Goal: Task Accomplishment & Management: Use online tool/utility

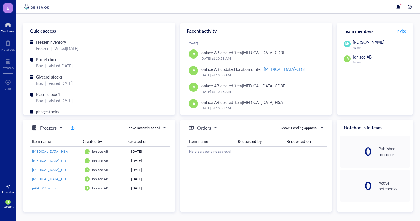
click at [10, 29] on div "Dashboard" at bounding box center [8, 30] width 14 height 3
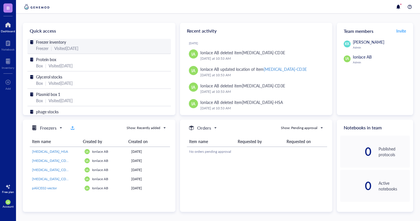
click at [78, 53] on div "Freezer inventory Freezer | Visited [DATE]" at bounding box center [99, 46] width 144 height 15
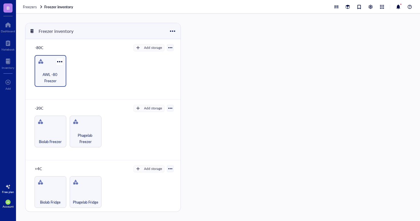
click at [54, 73] on span "AWL -80 Freezer" at bounding box center [50, 77] width 26 height 13
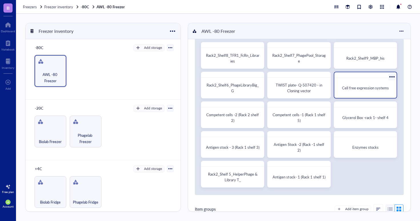
scroll to position [19, 0]
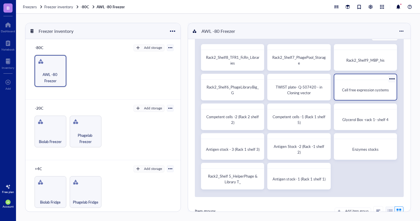
click at [361, 88] on span "Cell free expression systems" at bounding box center [365, 89] width 47 height 5
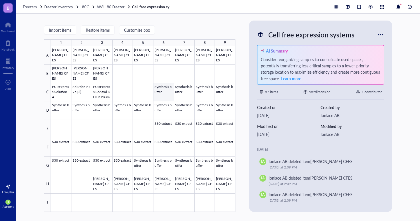
click at [168, 92] on div at bounding box center [143, 129] width 185 height 166
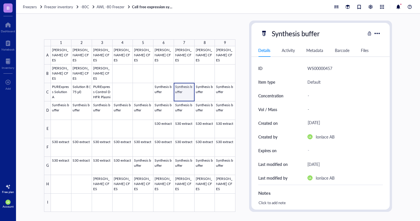
click at [181, 89] on div at bounding box center [143, 129] width 185 height 166
click at [205, 91] on div at bounding box center [143, 129] width 185 height 166
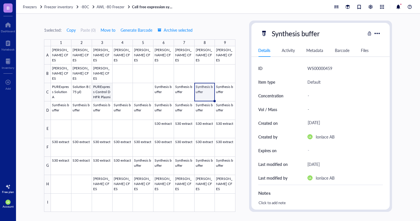
click at [103, 94] on div at bounding box center [143, 129] width 185 height 166
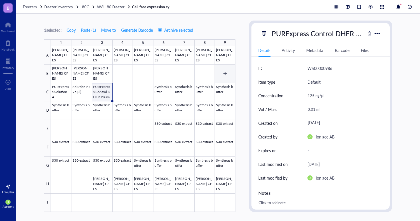
click at [224, 76] on div at bounding box center [143, 129] width 185 height 166
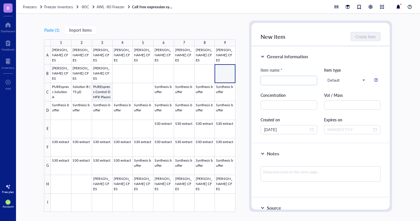
click at [104, 97] on div at bounding box center [143, 129] width 185 height 166
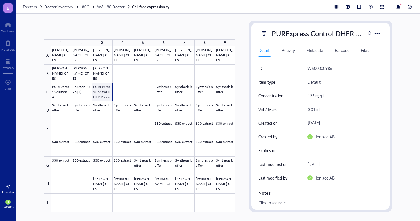
click at [103, 97] on div at bounding box center [143, 129] width 185 height 166
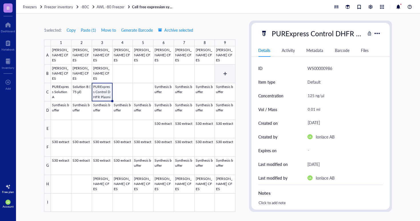
click at [225, 71] on div at bounding box center [143, 129] width 185 height 166
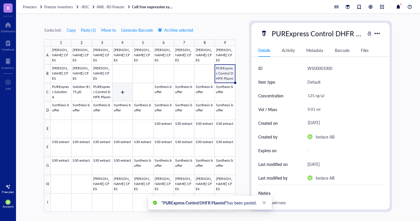
click at [104, 92] on div at bounding box center [143, 129] width 185 height 166
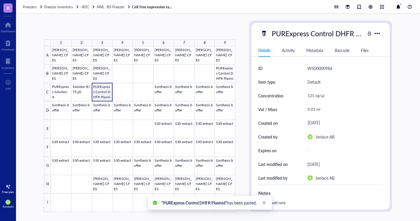
click at [104, 92] on div at bounding box center [143, 129] width 185 height 166
click at [220, 70] on div at bounding box center [143, 129] width 185 height 166
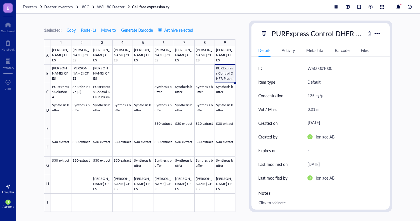
click at [199, 74] on div at bounding box center [143, 129] width 185 height 166
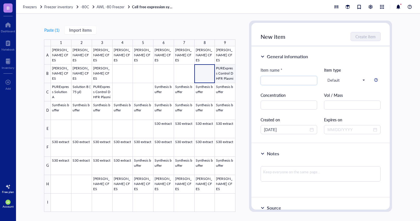
click at [227, 74] on div at bounding box center [143, 129] width 185 height 166
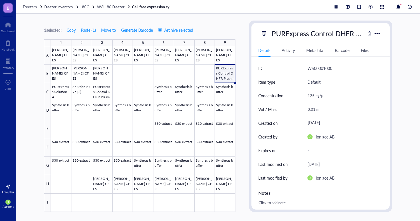
click at [205, 72] on div at bounding box center [143, 129] width 185 height 166
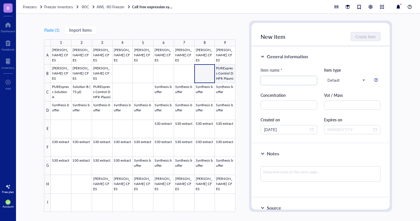
click at [227, 72] on div at bounding box center [143, 129] width 185 height 166
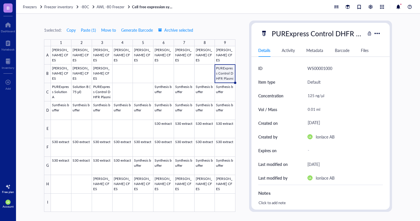
click at [227, 72] on div "Replace items? Pasting here will replace existing items. Would you like to cont…" at bounding box center [210, 110] width 420 height 221
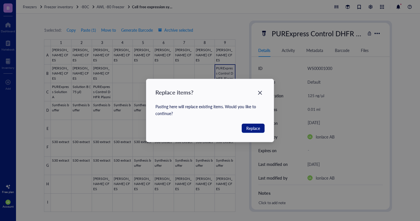
click at [227, 72] on div "Replace items? Pasting here will replace existing items. Would you like to cont…" at bounding box center [210, 110] width 420 height 221
click at [258, 92] on icon "Close" at bounding box center [260, 92] width 5 height 5
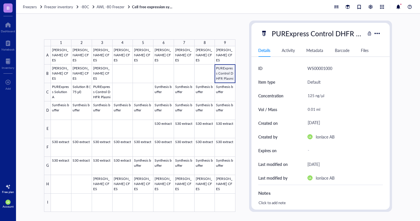
click at [219, 78] on div at bounding box center [143, 129] width 185 height 166
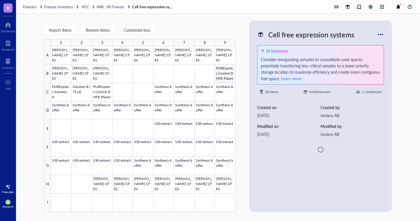
click at [220, 78] on div at bounding box center [143, 129] width 185 height 166
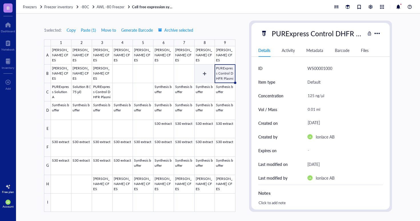
click at [201, 77] on div at bounding box center [143, 129] width 185 height 166
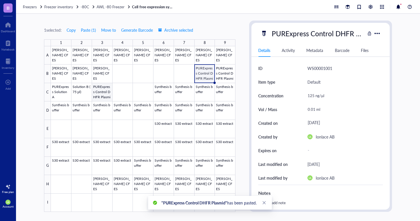
click at [102, 95] on div at bounding box center [143, 129] width 185 height 166
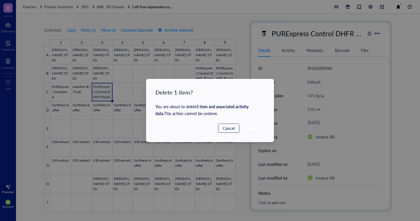
click at [235, 128] on button "Cancel" at bounding box center [228, 128] width 21 height 9
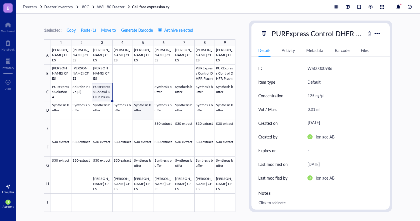
click at [114, 119] on div at bounding box center [143, 129] width 185 height 166
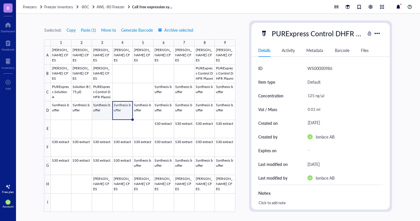
click at [100, 95] on div at bounding box center [143, 129] width 185 height 166
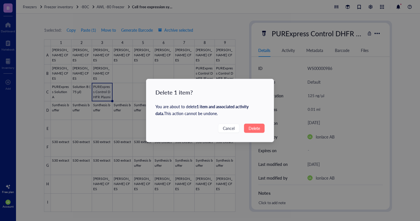
click at [250, 128] on span "Delete" at bounding box center [254, 128] width 11 height 6
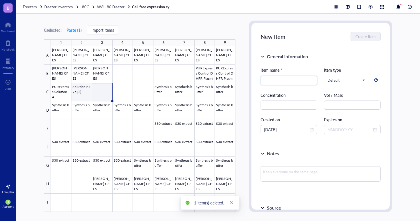
click at [79, 94] on div at bounding box center [143, 129] width 185 height 166
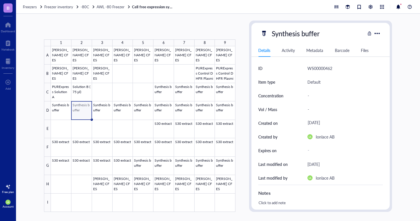
drag, startPoint x: 78, startPoint y: 109, endPoint x: 83, endPoint y: 113, distance: 6.7
click at [83, 113] on div at bounding box center [143, 129] width 185 height 166
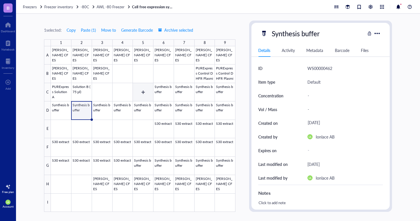
click at [149, 94] on div at bounding box center [143, 129] width 185 height 166
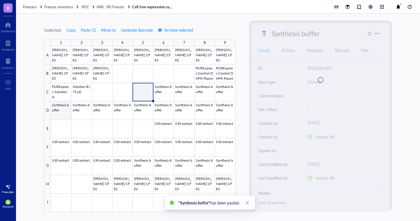
click at [61, 111] on div at bounding box center [143, 129] width 185 height 166
click at [123, 92] on div at bounding box center [143, 129] width 185 height 166
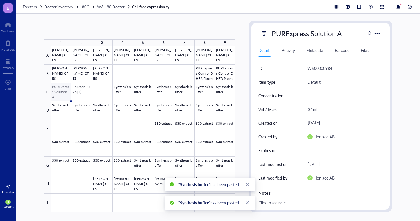
drag, startPoint x: 62, startPoint y: 95, endPoint x: 86, endPoint y: 97, distance: 24.7
click at [86, 97] on div at bounding box center [143, 129] width 185 height 166
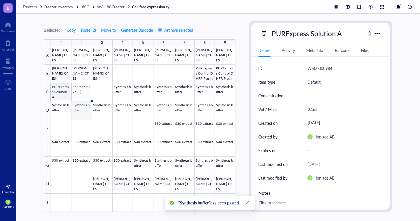
click at [67, 112] on div at bounding box center [143, 129] width 185 height 166
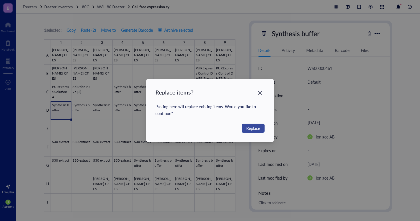
click at [257, 129] on span "Replace" at bounding box center [254, 128] width 14 height 6
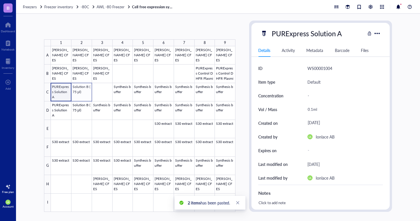
drag, startPoint x: 68, startPoint y: 90, endPoint x: 85, endPoint y: 91, distance: 17.5
click at [85, 91] on div at bounding box center [143, 129] width 185 height 166
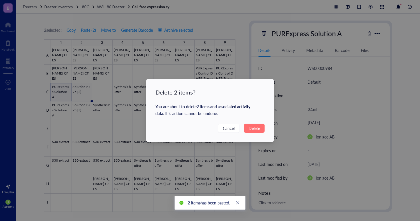
click at [253, 127] on span "Delete" at bounding box center [254, 128] width 11 height 6
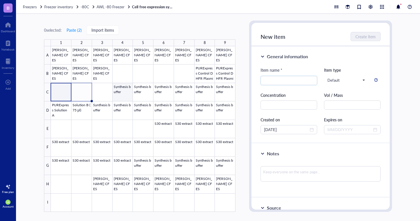
click at [125, 92] on div at bounding box center [143, 129] width 185 height 166
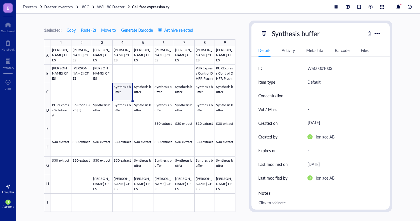
click at [96, 95] on div at bounding box center [143, 129] width 185 height 166
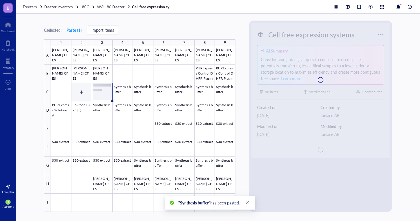
click at [78, 94] on div at bounding box center [143, 129] width 185 height 166
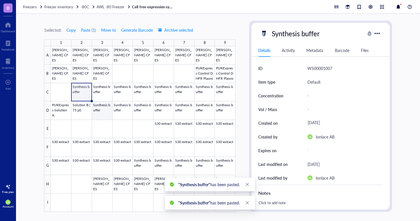
click at [101, 110] on div at bounding box center [143, 129] width 185 height 166
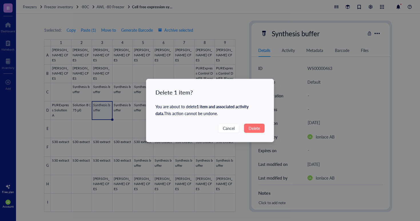
click at [261, 131] on button "Delete" at bounding box center [254, 128] width 21 height 9
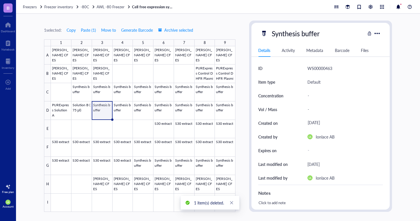
click at [257, 130] on div "ID WS00000463 Item type Default Concentration - Vol / Mass - Created on [DATE] …" at bounding box center [321, 185] width 138 height 248
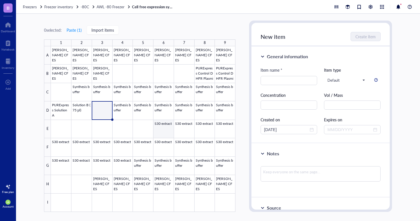
click at [161, 130] on div at bounding box center [143, 129] width 185 height 166
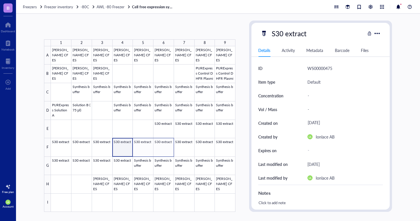
drag, startPoint x: 119, startPoint y: 147, endPoint x: 165, endPoint y: 145, distance: 45.8
click at [165, 145] on div at bounding box center [143, 129] width 185 height 166
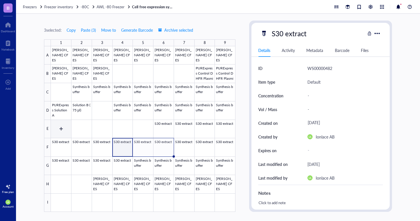
click at [58, 127] on div at bounding box center [143, 129] width 185 height 166
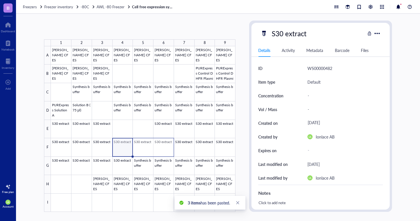
drag, startPoint x: 125, startPoint y: 146, endPoint x: 161, endPoint y: 147, distance: 35.8
click at [161, 147] on div at bounding box center [143, 129] width 185 height 166
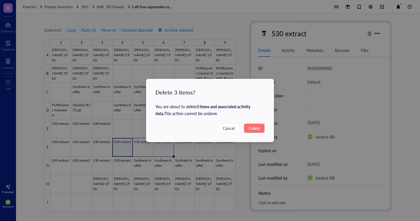
click at [253, 129] on span "Delete" at bounding box center [254, 128] width 11 height 6
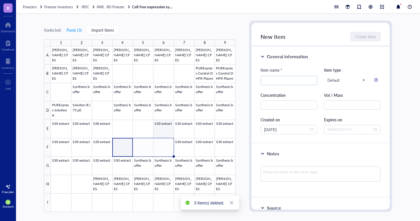
click at [167, 128] on div at bounding box center [143, 129] width 185 height 166
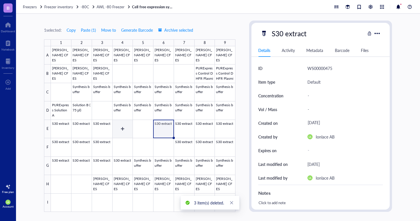
click at [119, 134] on div at bounding box center [143, 129] width 185 height 166
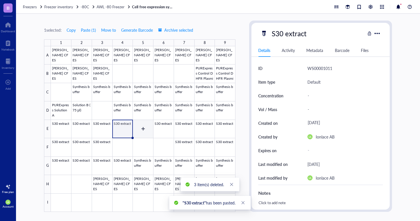
click at [147, 133] on div at bounding box center [143, 129] width 185 height 166
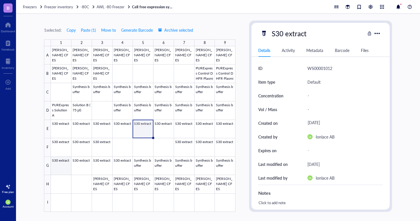
click at [102, 160] on div at bounding box center [143, 129] width 185 height 166
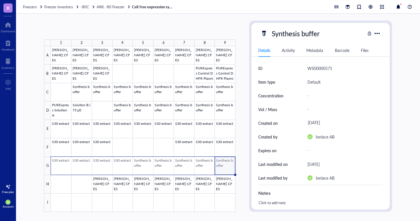
drag, startPoint x: 226, startPoint y: 165, endPoint x: 65, endPoint y: 163, distance: 160.4
click at [65, 163] on div at bounding box center [143, 129] width 185 height 166
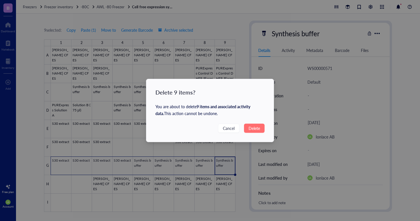
click at [253, 129] on span "Delete" at bounding box center [254, 128] width 11 height 6
click at [256, 129] on div "Delete 9 items? You are about to delete 9 items and associated activity data . …" at bounding box center [210, 110] width 420 height 221
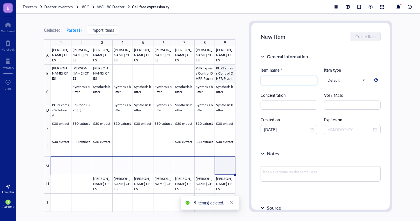
click at [227, 71] on div at bounding box center [143, 129] width 185 height 166
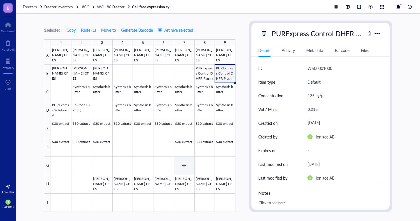
click at [188, 164] on div at bounding box center [143, 129] width 185 height 166
click at [63, 6] on span "Freezer inventory" at bounding box center [58, 6] width 29 height 5
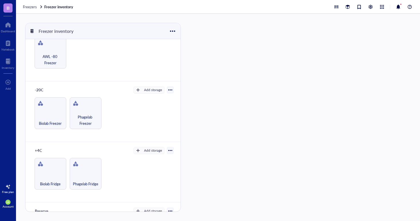
scroll to position [24, 0]
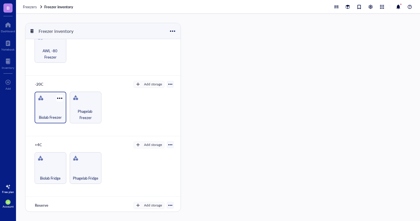
click at [50, 109] on div "Biolab Freezer" at bounding box center [50, 114] width 26 height 13
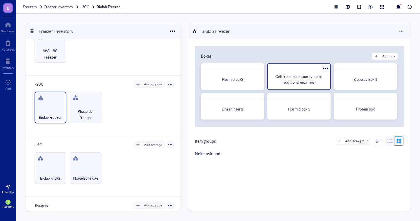
click at [294, 81] on span "Cell free expression systems (additional enzymes)" at bounding box center [300, 79] width 48 height 11
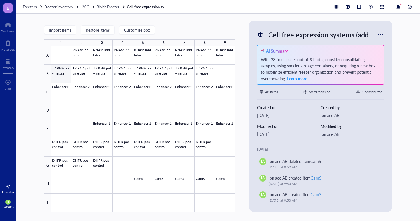
click at [59, 76] on div at bounding box center [143, 129] width 185 height 166
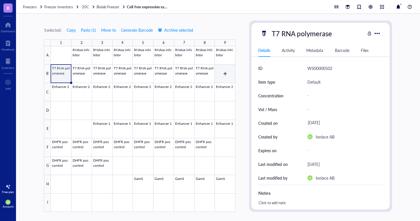
click at [223, 72] on div at bounding box center [143, 129] width 185 height 166
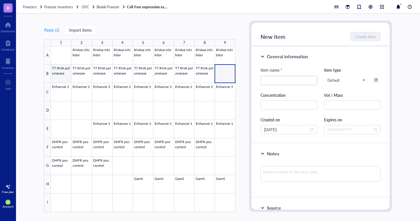
click at [61, 75] on div at bounding box center [143, 129] width 185 height 166
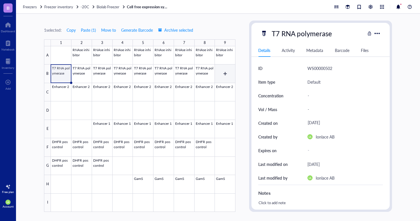
click at [225, 71] on div at bounding box center [143, 129] width 185 height 166
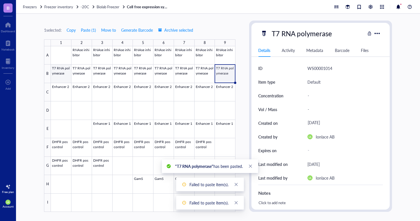
click at [58, 72] on div at bounding box center [143, 129] width 185 height 166
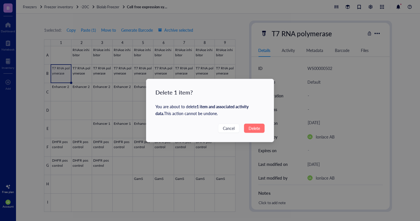
click at [257, 128] on span "Delete" at bounding box center [254, 128] width 11 height 6
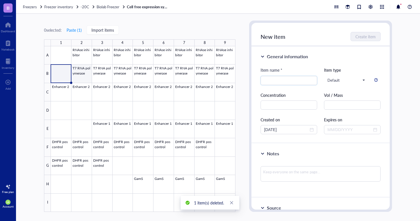
click at [86, 71] on div at bounding box center [143, 129] width 185 height 166
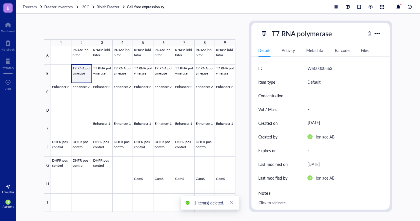
click at [87, 72] on div at bounding box center [143, 129] width 185 height 166
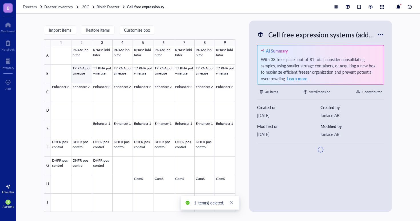
click at [87, 72] on div at bounding box center [143, 129] width 185 height 166
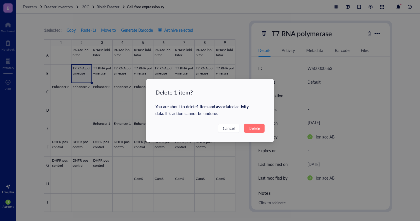
click at [247, 130] on button "Delete" at bounding box center [254, 128] width 21 height 9
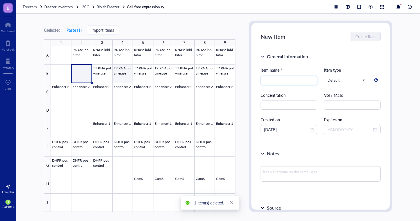
click at [103, 76] on div at bounding box center [143, 129] width 185 height 166
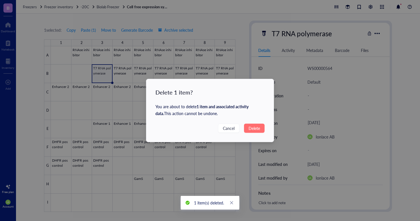
click at [251, 129] on span "Delete" at bounding box center [254, 128] width 11 height 6
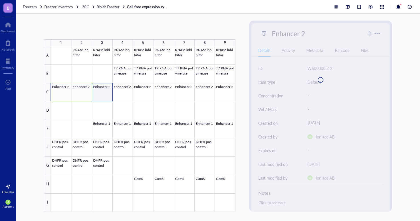
drag, startPoint x: 95, startPoint y: 92, endPoint x: 61, endPoint y: 94, distance: 33.8
click at [61, 94] on div at bounding box center [143, 129] width 185 height 166
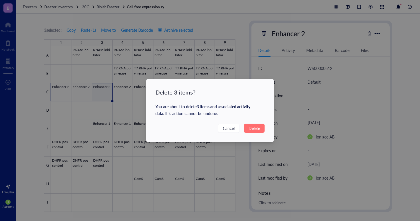
click at [259, 132] on button "Delete" at bounding box center [254, 128] width 21 height 9
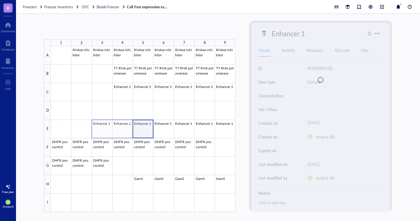
drag, startPoint x: 140, startPoint y: 129, endPoint x: 104, endPoint y: 129, distance: 35.5
click at [104, 129] on div at bounding box center [143, 129] width 185 height 166
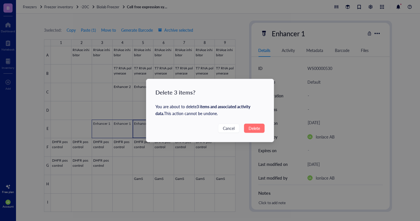
click at [247, 128] on button "Delete" at bounding box center [254, 128] width 21 height 9
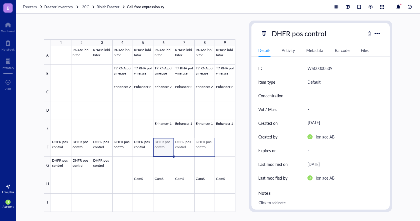
drag, startPoint x: 163, startPoint y: 145, endPoint x: 213, endPoint y: 152, distance: 50.0
click at [213, 152] on div at bounding box center [143, 129] width 185 height 166
drag, startPoint x: 140, startPoint y: 149, endPoint x: 201, endPoint y: 148, distance: 61.2
click at [201, 148] on div at bounding box center [143, 129] width 185 height 166
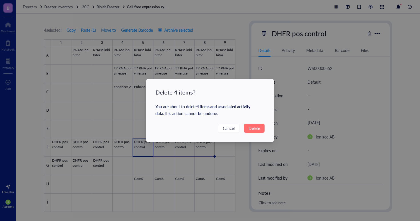
click at [253, 128] on span "Delete" at bounding box center [254, 128] width 11 height 6
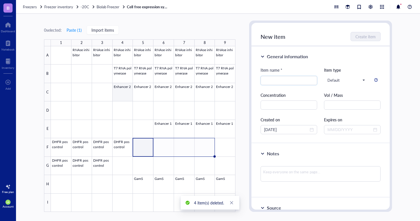
click at [126, 91] on div at bounding box center [143, 129] width 185 height 166
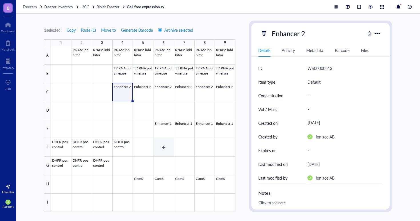
click at [163, 142] on div at bounding box center [143, 129] width 185 height 166
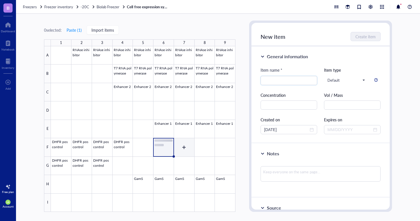
click at [188, 146] on div at bounding box center [143, 129] width 185 height 166
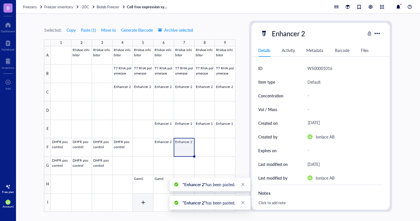
click at [144, 196] on div at bounding box center [143, 129] width 185 height 166
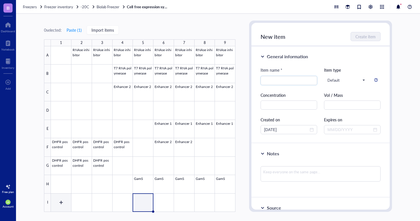
click at [62, 204] on div at bounding box center [143, 129] width 185 height 166
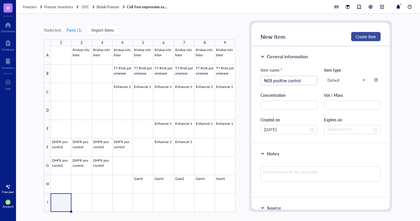
type input "NEB positive control"
click at [370, 34] on span "Create item" at bounding box center [366, 36] width 20 height 5
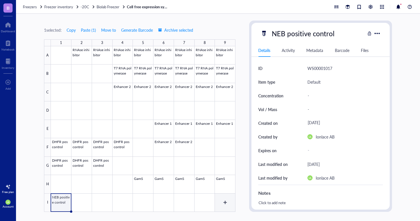
click at [223, 203] on div at bounding box center [143, 129] width 185 height 166
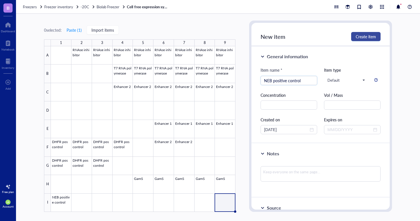
type input "NEB positive control"
click at [363, 32] on button "Create item" at bounding box center [365, 36] width 29 height 9
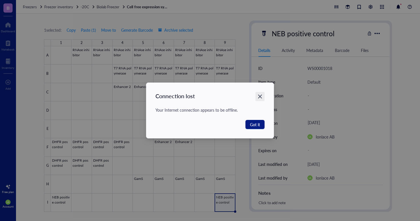
click at [259, 96] on icon "Close" at bounding box center [260, 97] width 4 height 4
